Goal: Book appointment/travel/reservation

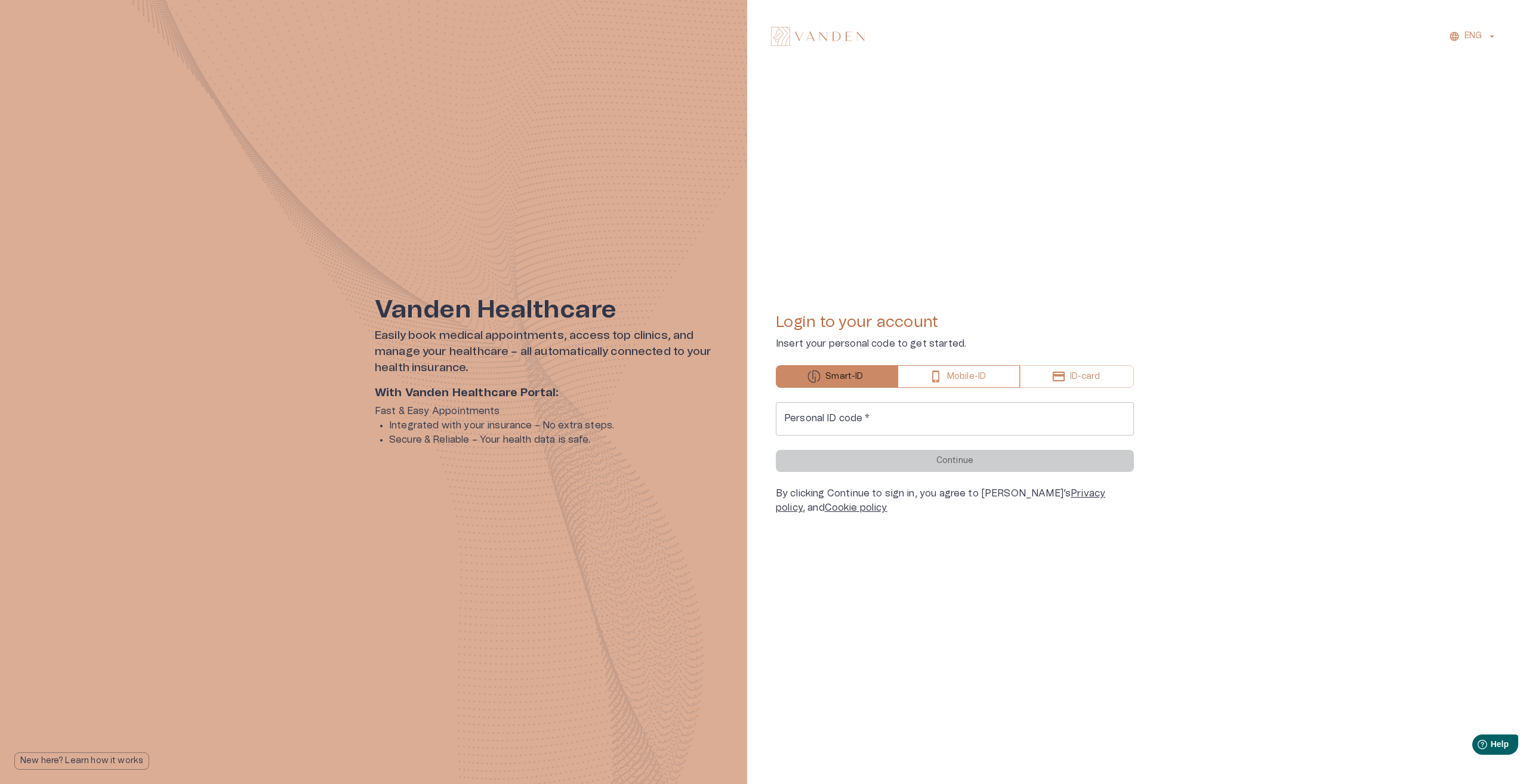
click at [995, 377] on button "Mobile-ID" at bounding box center [959, 376] width 123 height 23
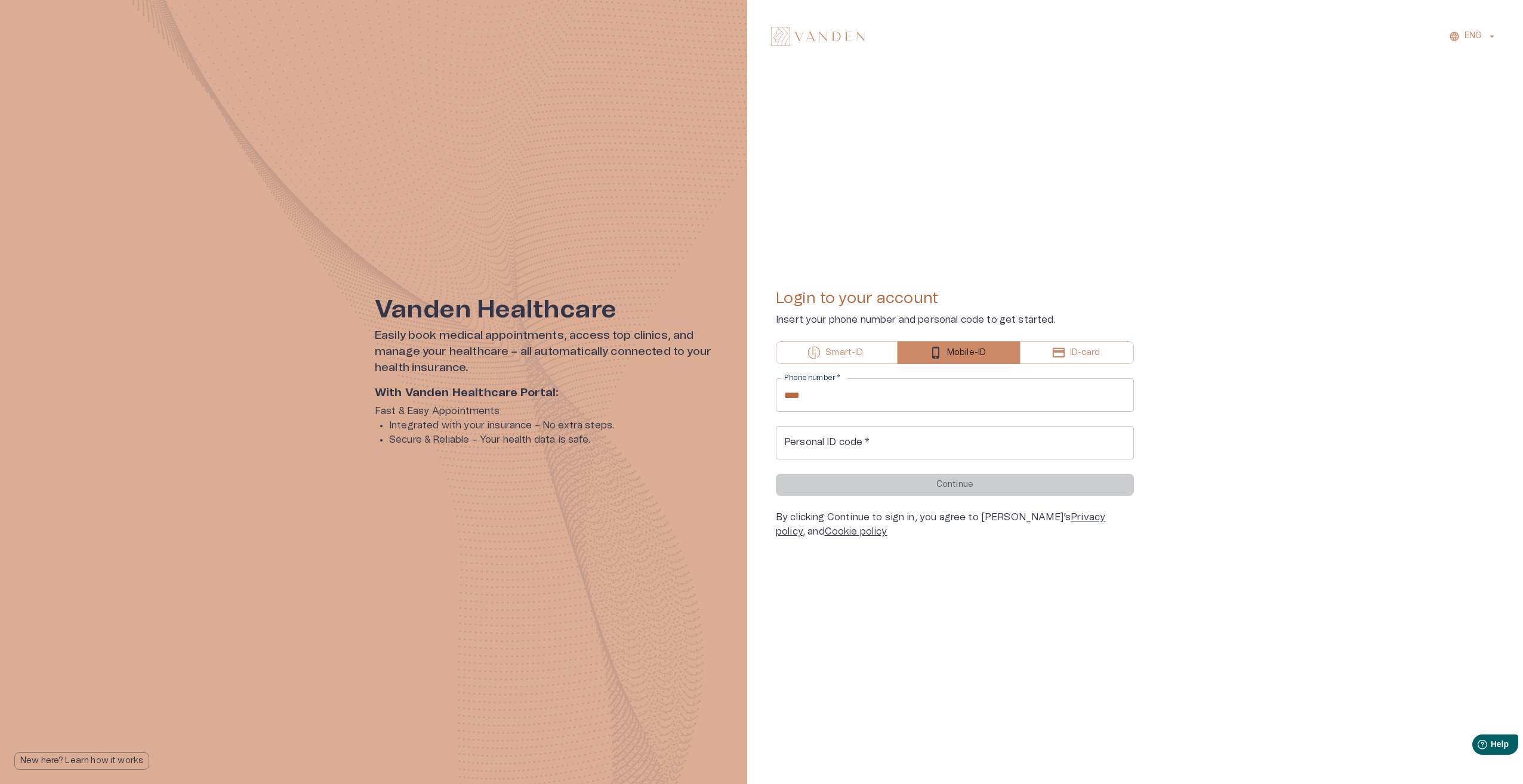
click at [914, 403] on input "****" at bounding box center [954, 395] width 358 height 34
type input "**********"
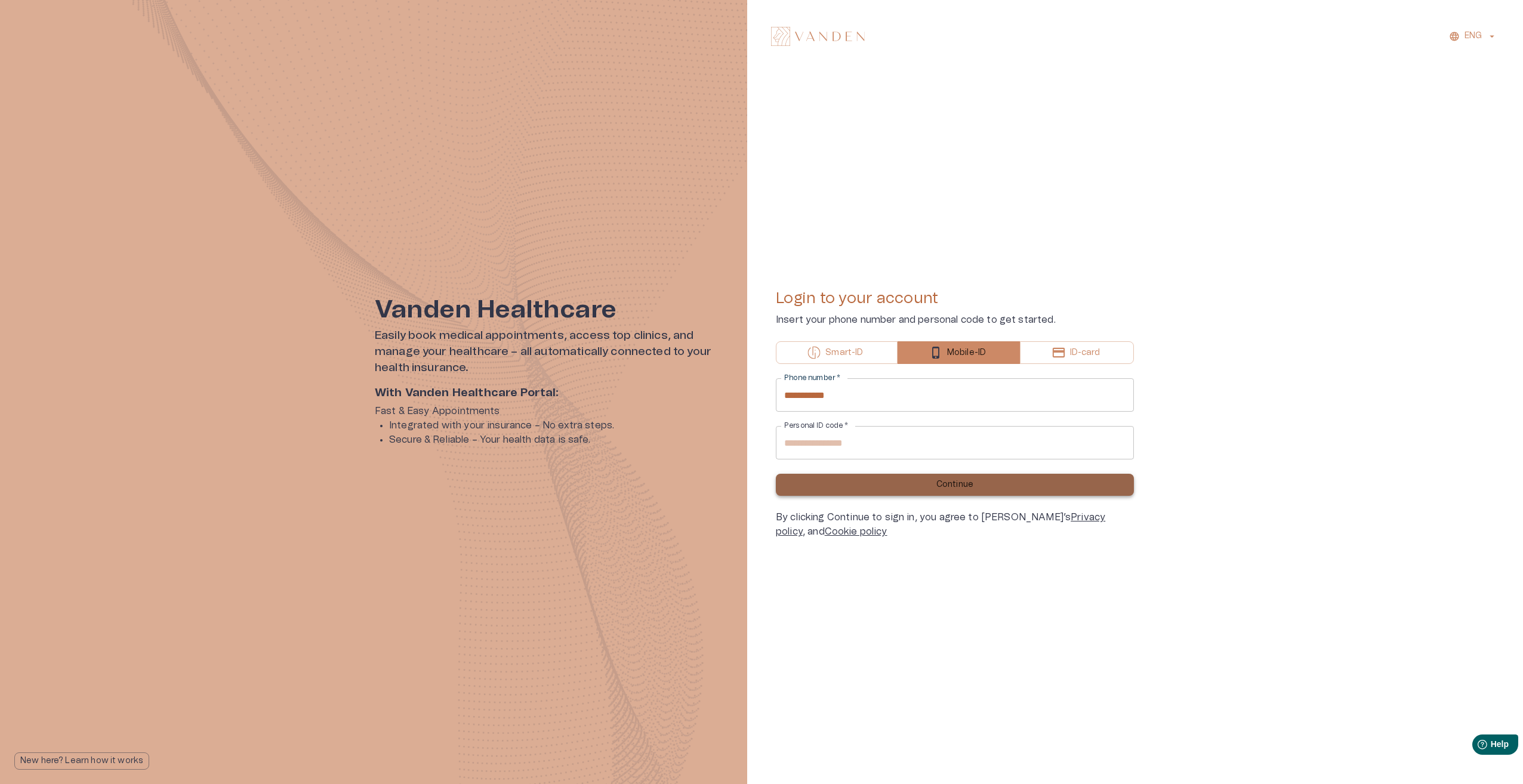
click at [888, 486] on button "Continue" at bounding box center [954, 484] width 358 height 22
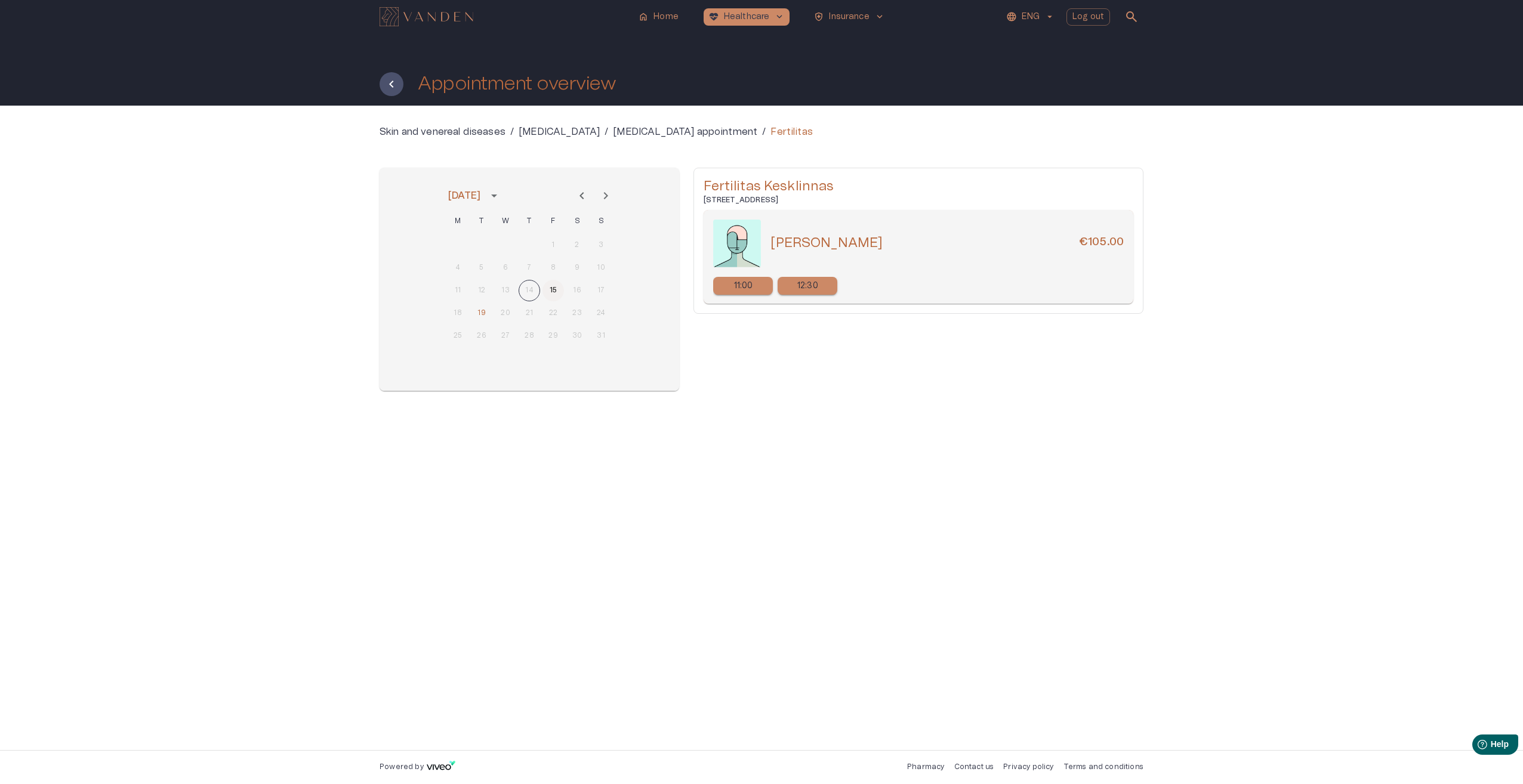
click at [551, 287] on button "15" at bounding box center [554, 290] width 22 height 21
click at [482, 311] on button "19" at bounding box center [482, 313] width 22 height 21
drag, startPoint x: 546, startPoint y: 290, endPoint x: 556, endPoint y: 290, distance: 10.0
click at [546, 290] on button "15" at bounding box center [554, 290] width 22 height 21
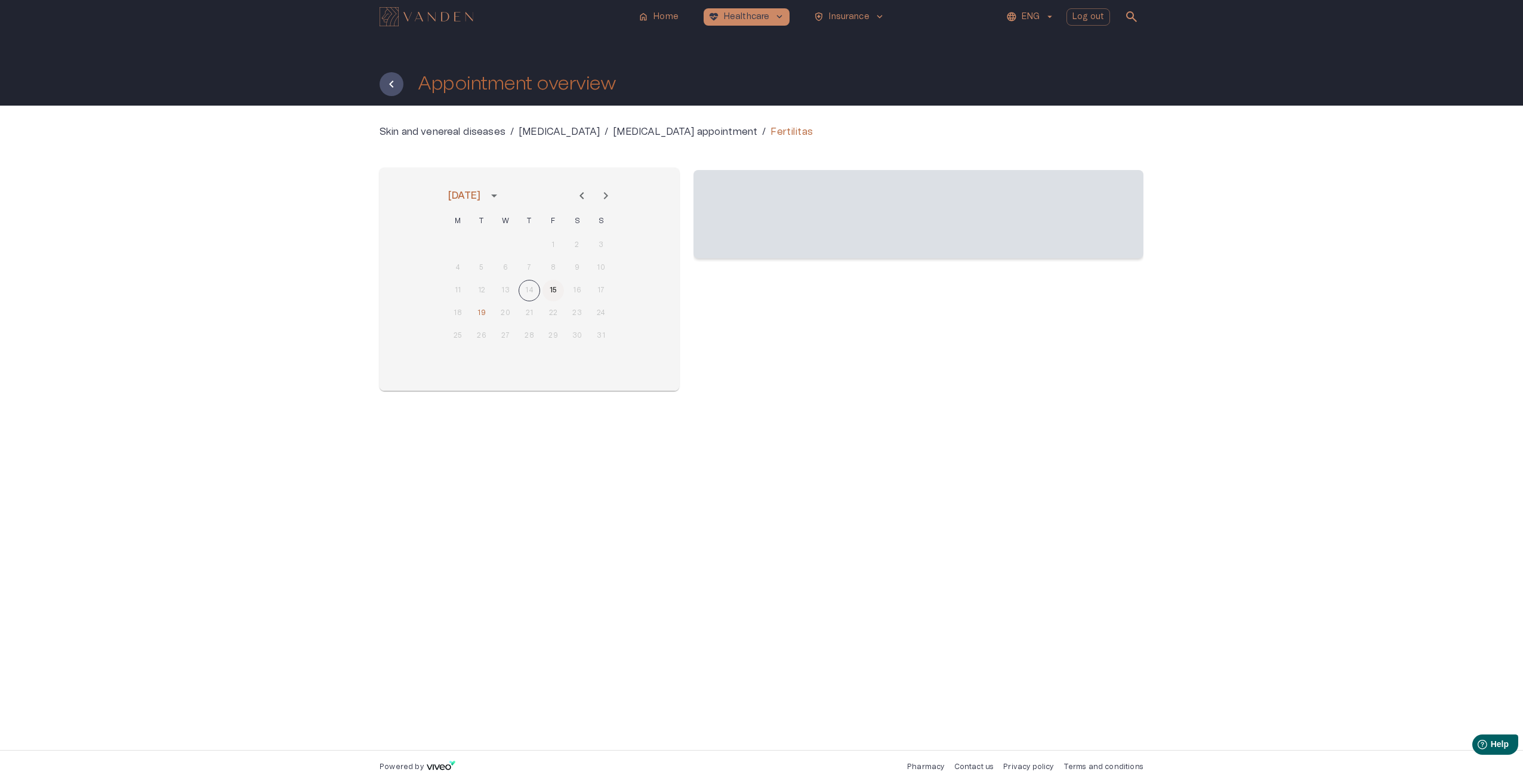
click at [556, 290] on button "15" at bounding box center [554, 290] width 22 height 21
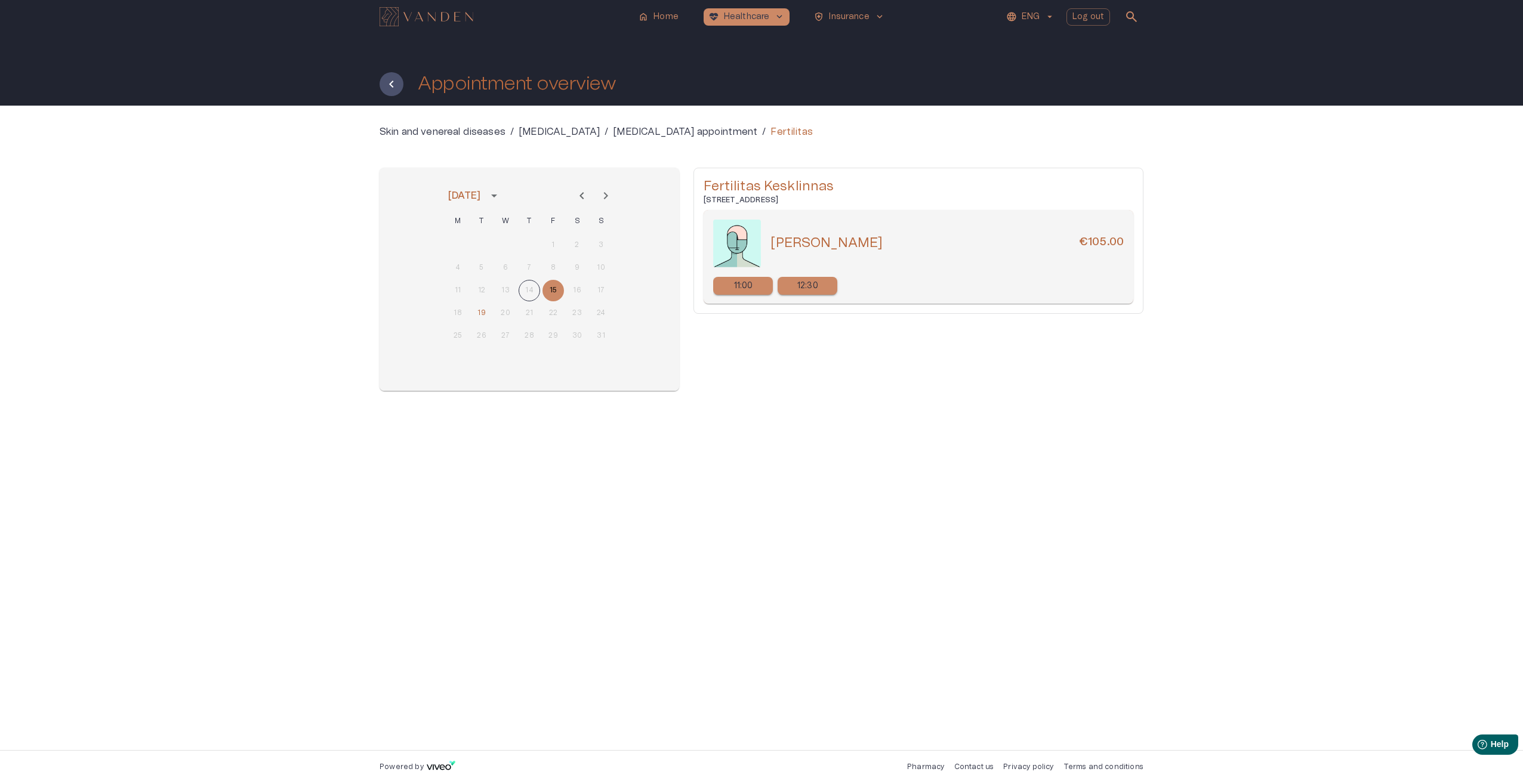
click at [605, 189] on icon "Next month" at bounding box center [606, 196] width 14 height 14
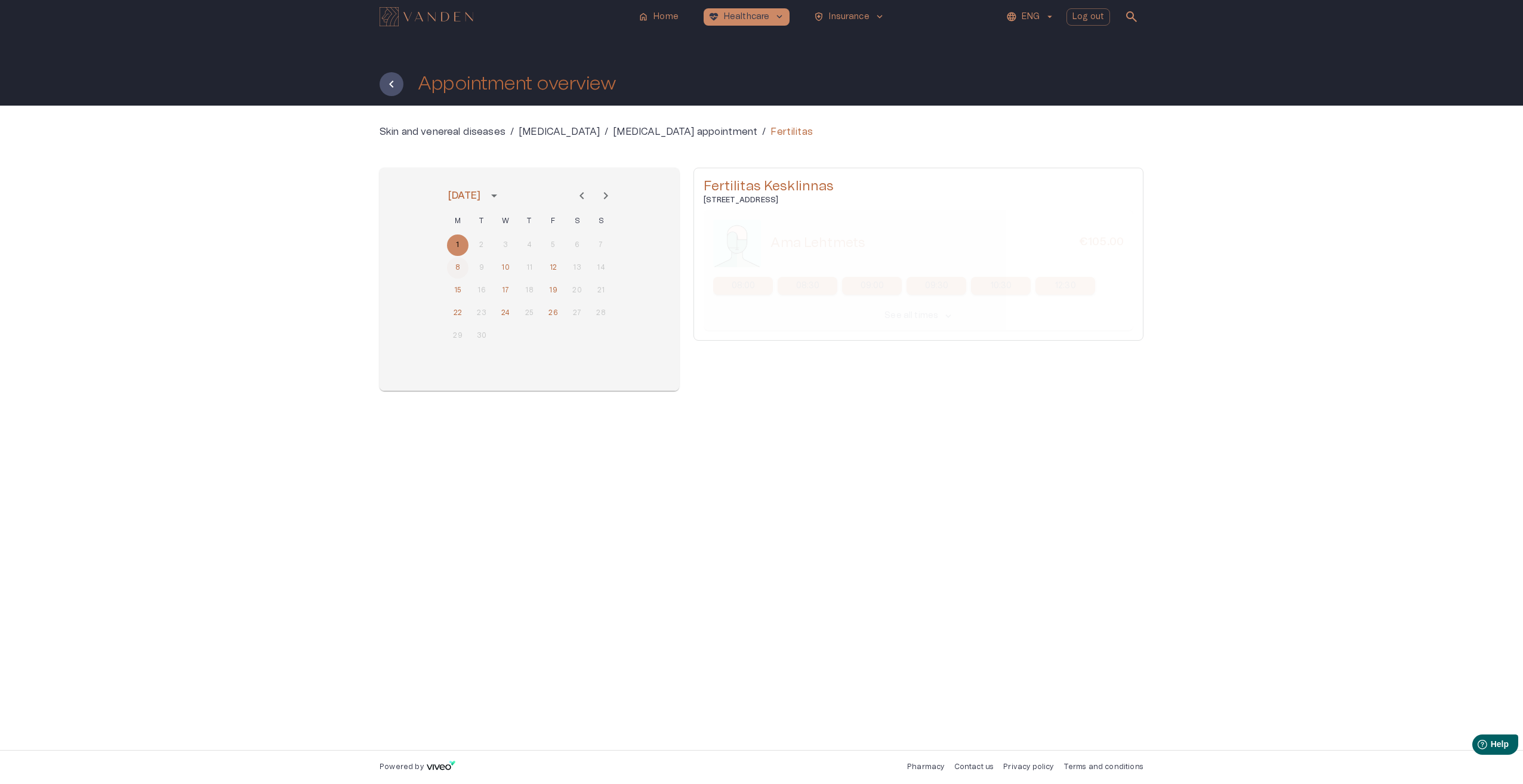
click at [460, 265] on button "8" at bounding box center [457, 268] width 22 height 21
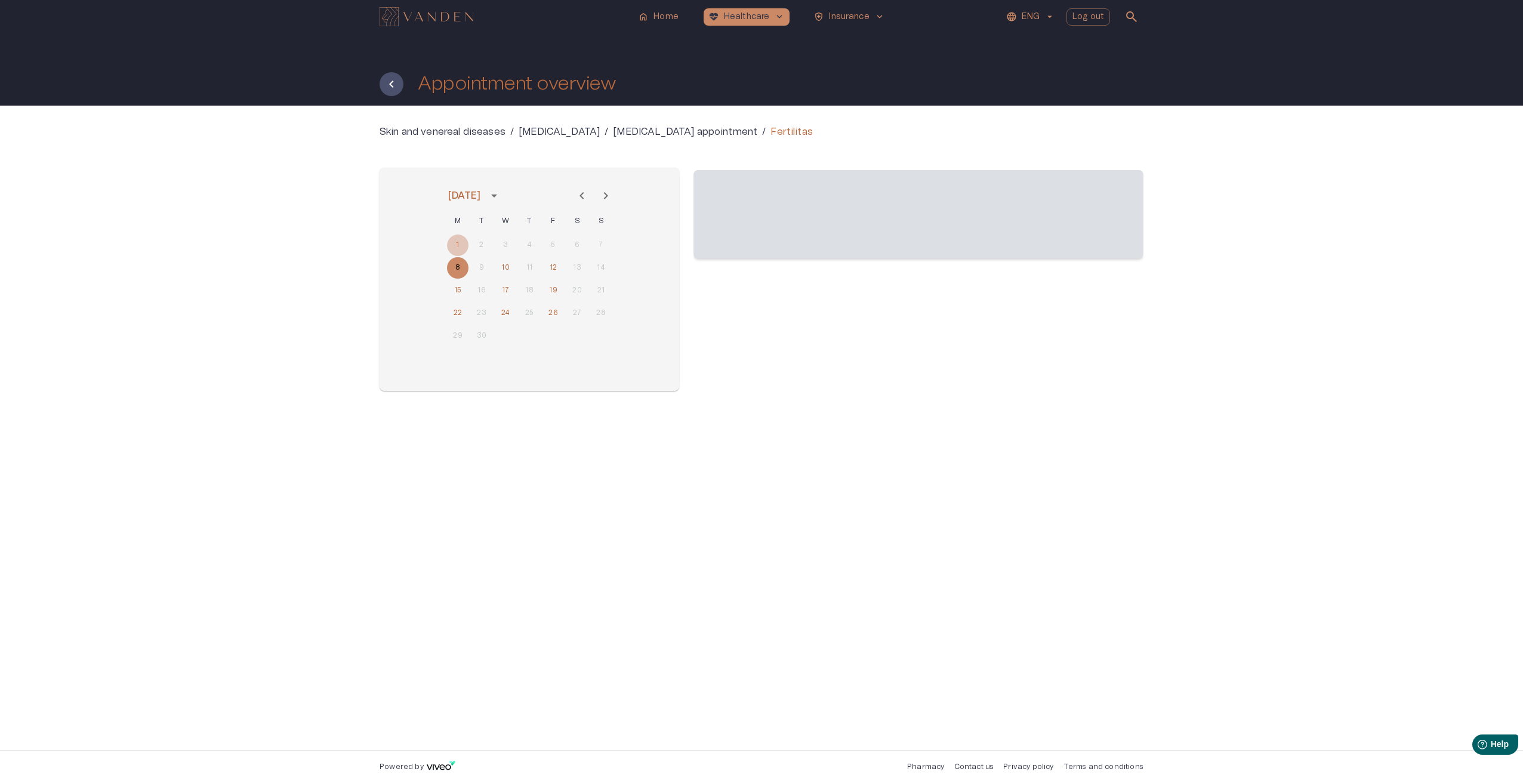
click at [466, 247] on button "1" at bounding box center [457, 245] width 22 height 21
click at [460, 264] on button "8" at bounding box center [457, 268] width 22 height 21
click at [465, 242] on button "1" at bounding box center [457, 245] width 22 height 21
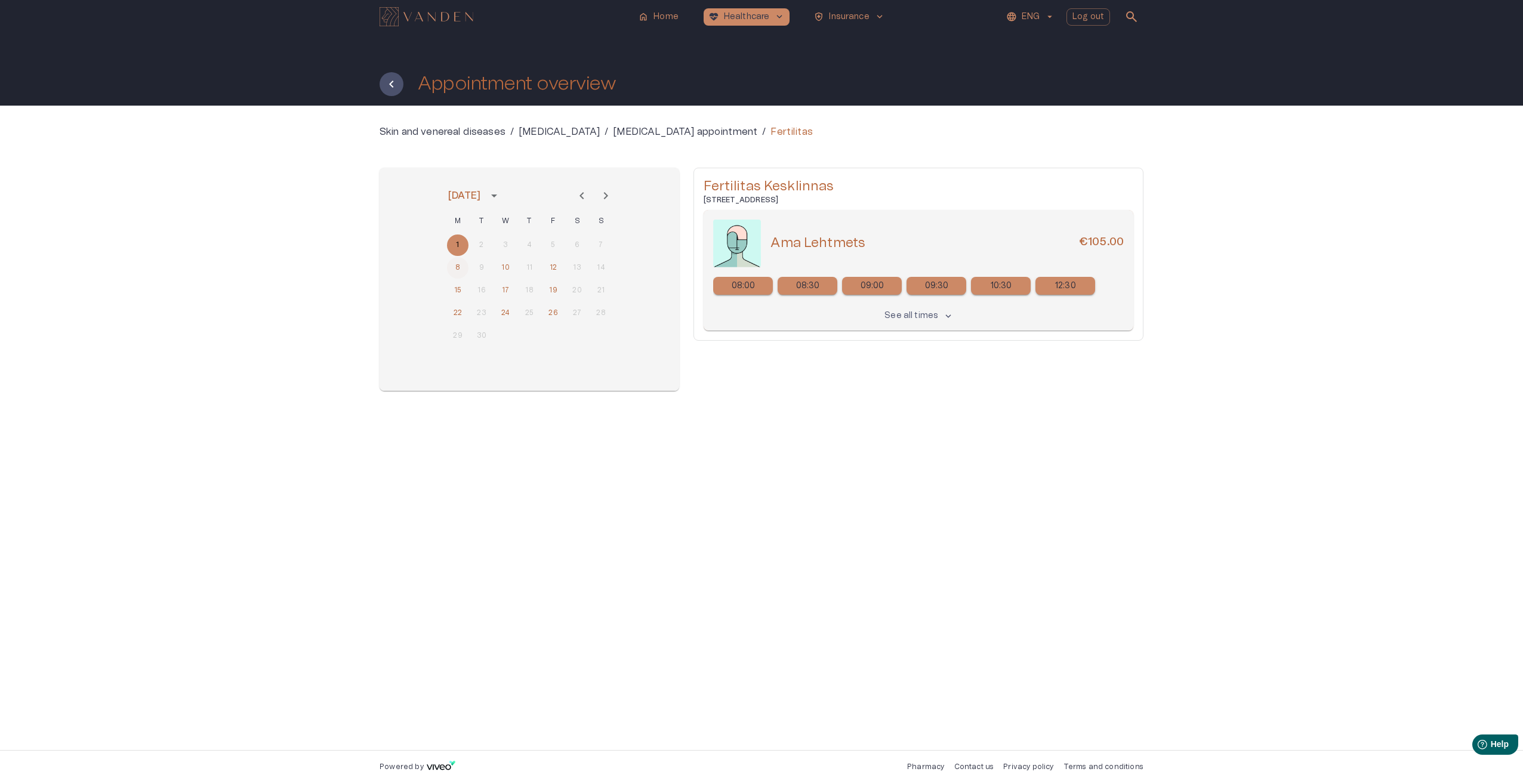
click at [460, 265] on button "8" at bounding box center [457, 268] width 22 height 21
drag, startPoint x: 902, startPoint y: 239, endPoint x: 774, endPoint y: 239, distance: 128.0
click at [774, 239] on div "Ama Lehtmets €105.00" at bounding box center [946, 243] width 354 height 17
click at [586, 193] on icon "Previous month" at bounding box center [582, 196] width 14 height 14
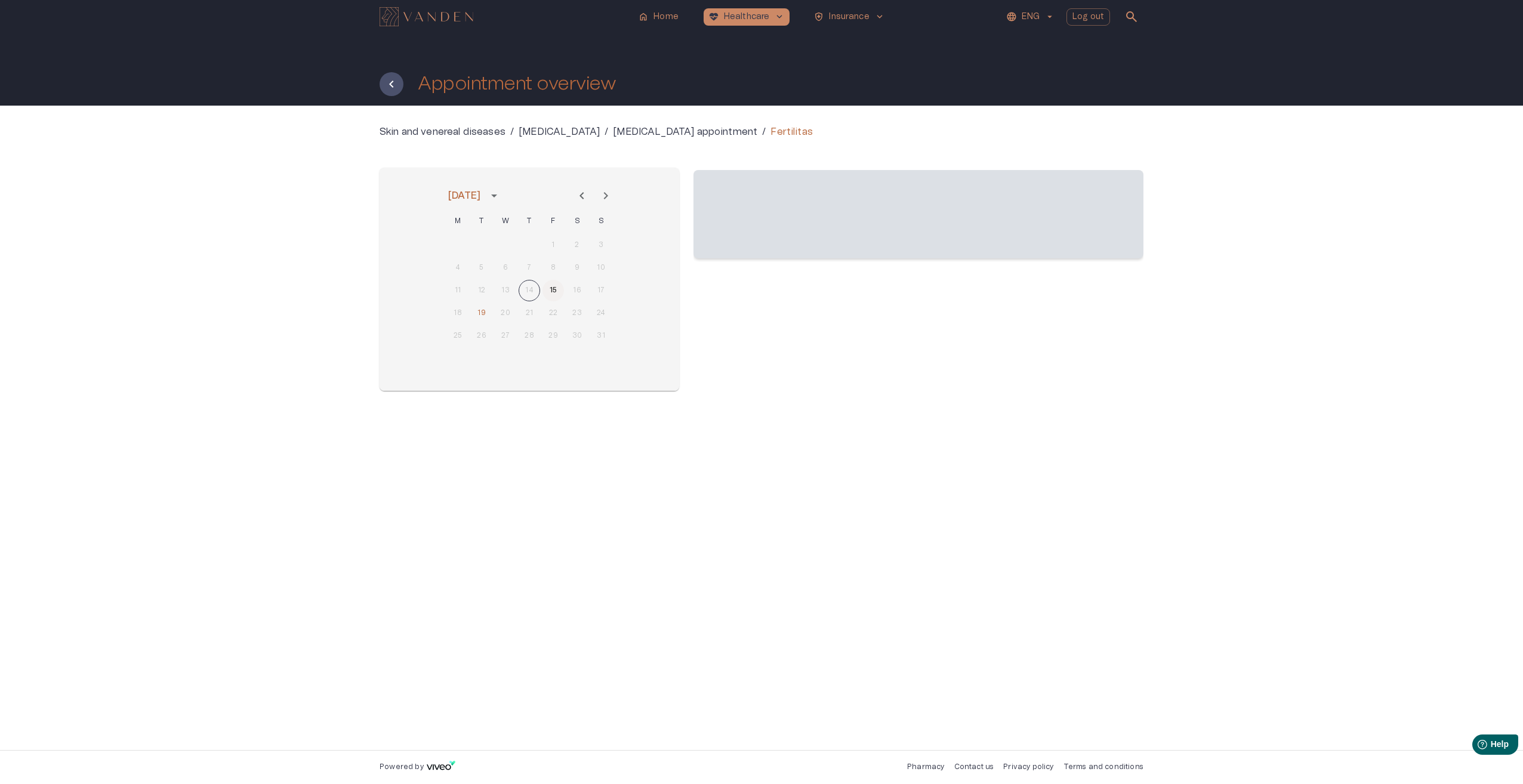
click at [556, 290] on button "15" at bounding box center [554, 290] width 22 height 21
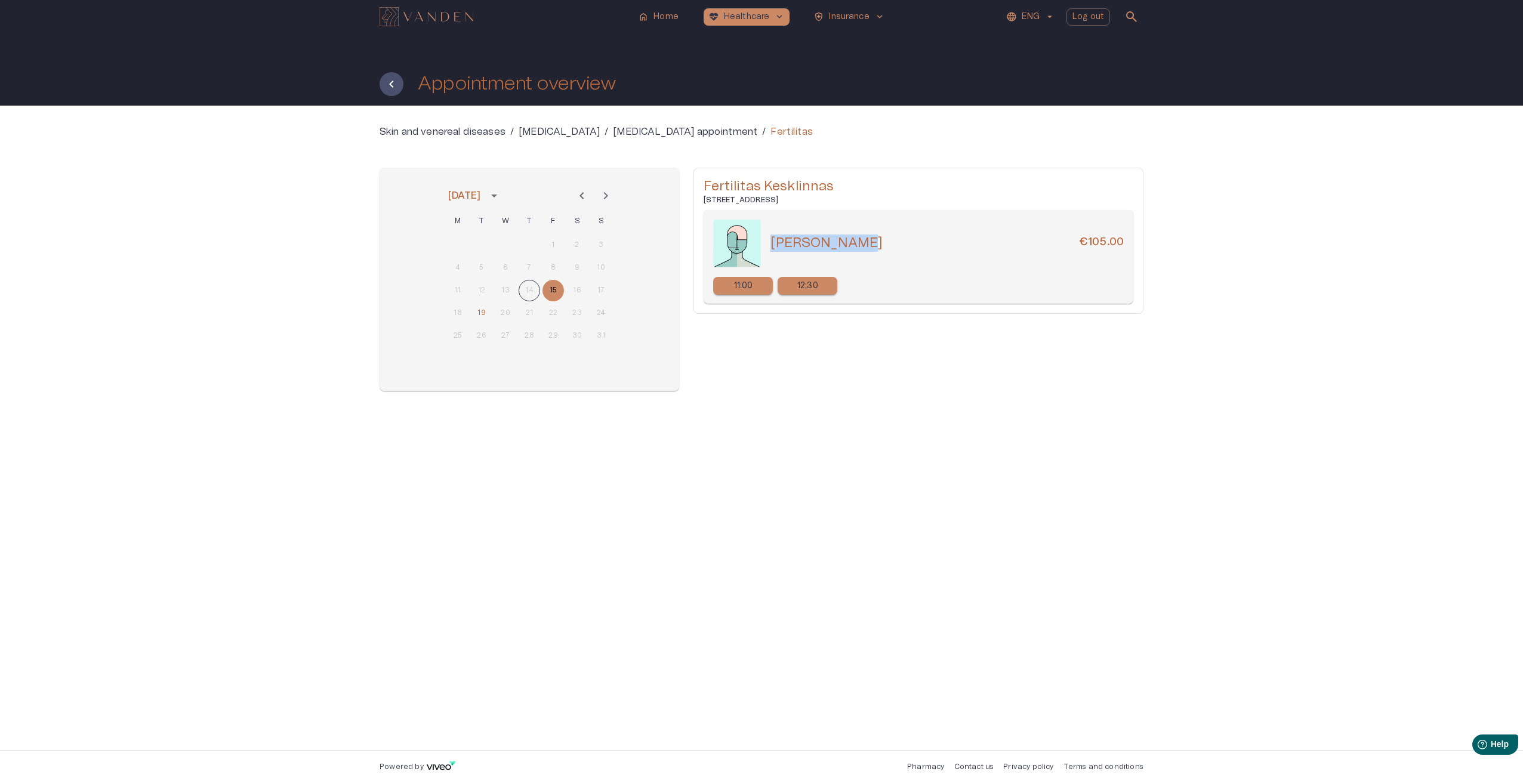
drag, startPoint x: 860, startPoint y: 241, endPoint x: 769, endPoint y: 236, distance: 91.1
click at [769, 236] on div "Karin Hussar €105.00" at bounding box center [919, 243] width 411 height 48
copy h5 "Karin Hussar"
click at [481, 312] on button "19" at bounding box center [482, 313] width 22 height 21
drag, startPoint x: 853, startPoint y: 242, endPoint x: 771, endPoint y: 240, distance: 82.0
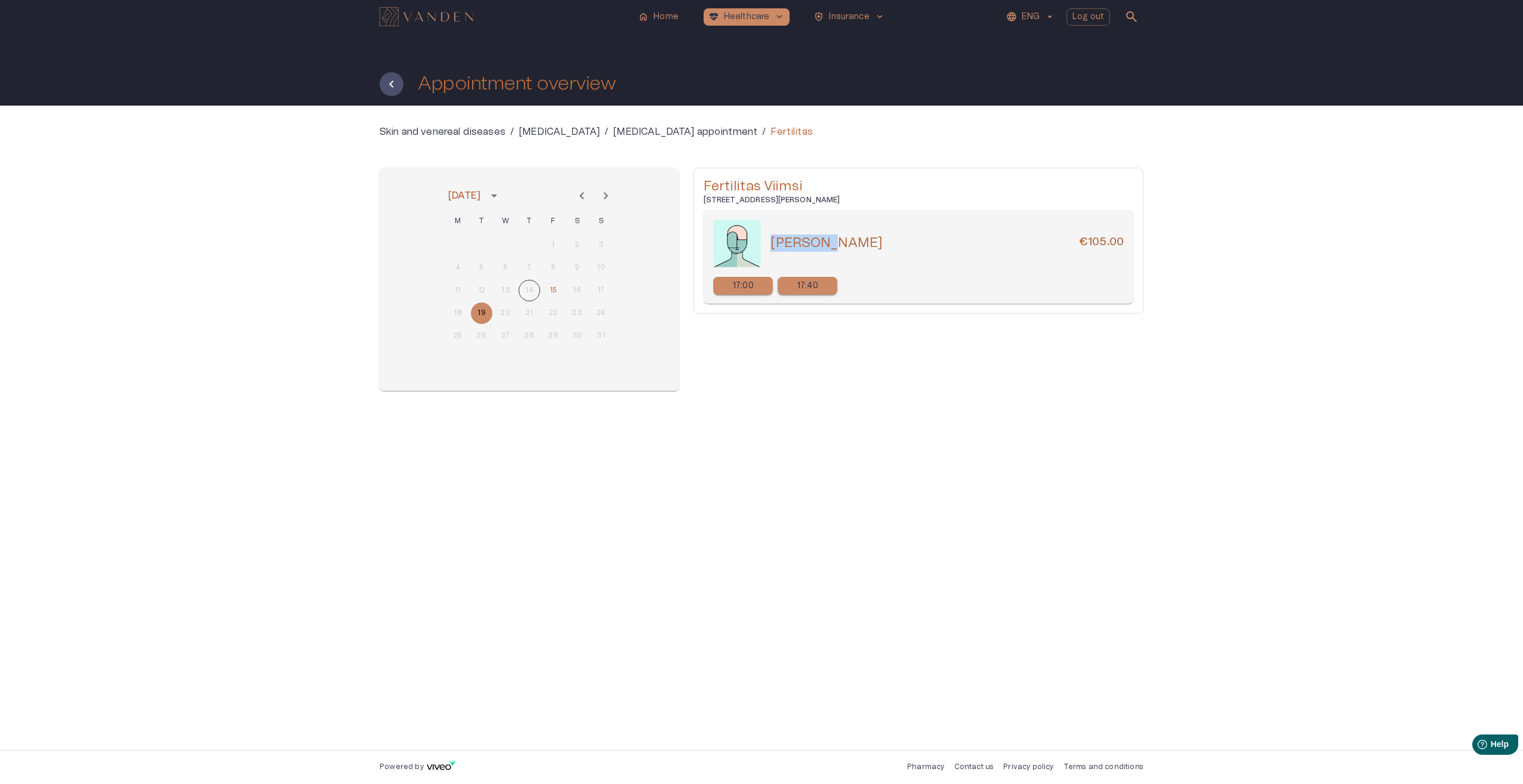
click at [771, 240] on div "Elo Kuum €105.00" at bounding box center [946, 243] width 354 height 17
copy h5 "Elo Kuum"
